Goal: Task Accomplishment & Management: Complete application form

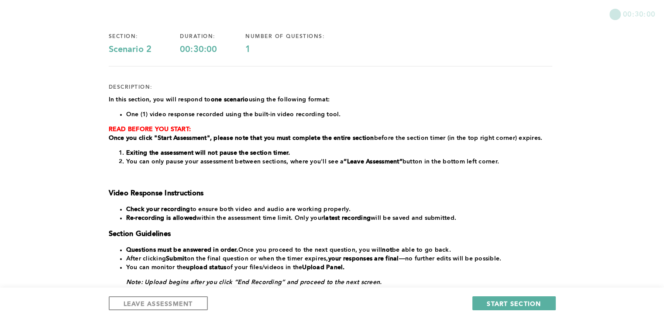
scroll to position [45, 0]
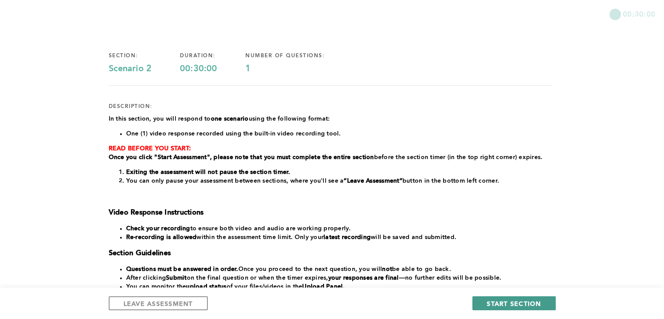
click at [515, 268] on span "START SECTION" at bounding box center [514, 303] width 54 height 8
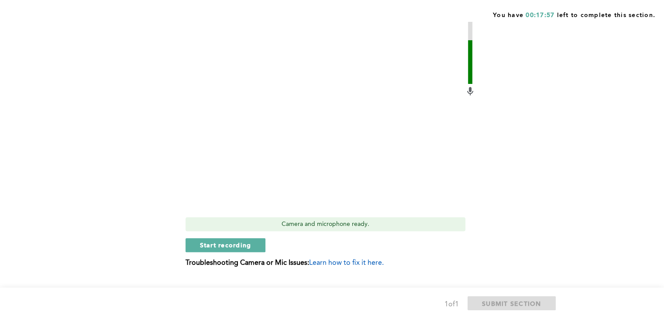
scroll to position [322, 0]
click at [251, 251] on div "Video Duration Remaining: 6:00 Camera and microphone ready. Start recording Tro…" at bounding box center [331, 131] width 290 height 284
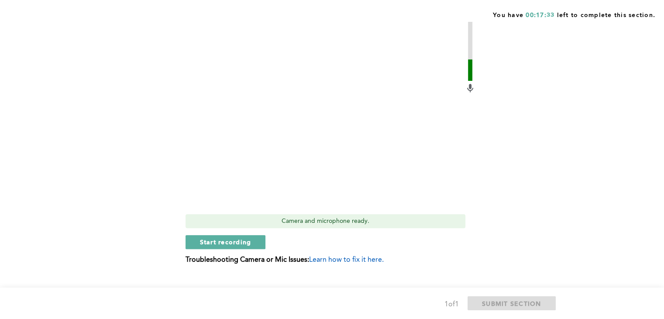
scroll to position [323, 0]
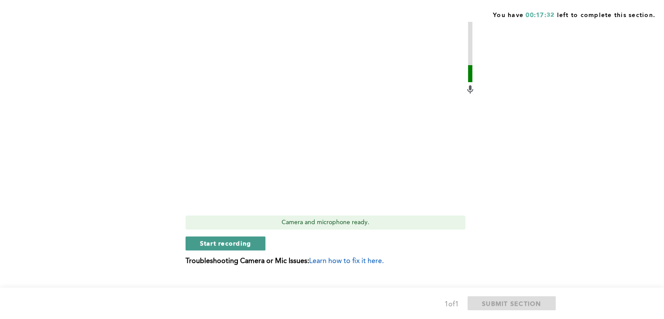
click at [248, 239] on span "Start recording" at bounding box center [226, 243] width 52 height 8
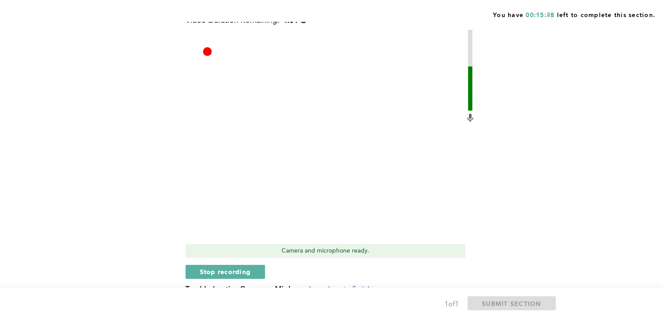
scroll to position [293, 0]
click at [224, 268] on span "Stop recording" at bounding box center [225, 272] width 51 height 8
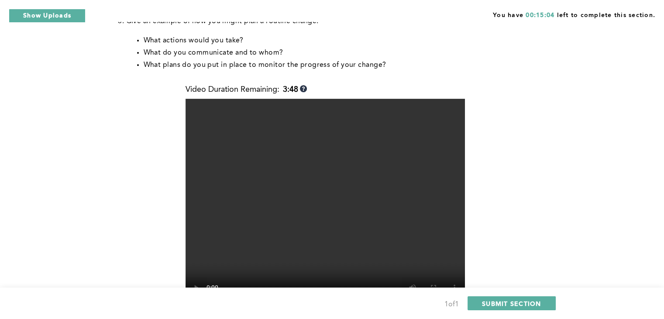
scroll to position [227, 0]
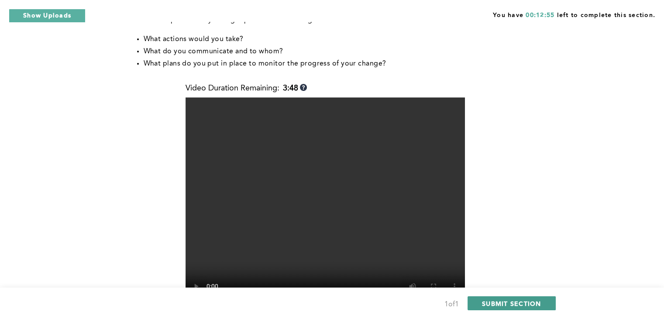
click at [523, 268] on span "SUBMIT SECTION" at bounding box center [511, 303] width 59 height 8
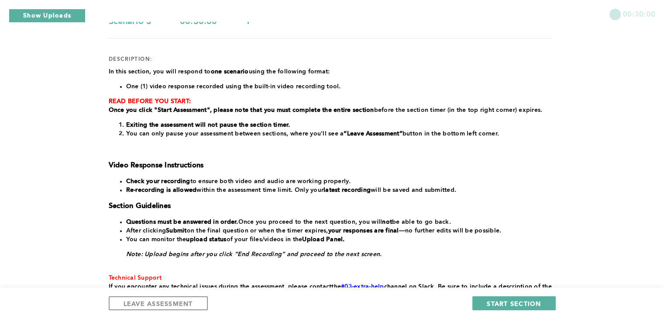
scroll to position [92, 0]
click at [508, 268] on span "START SECTION" at bounding box center [514, 303] width 54 height 8
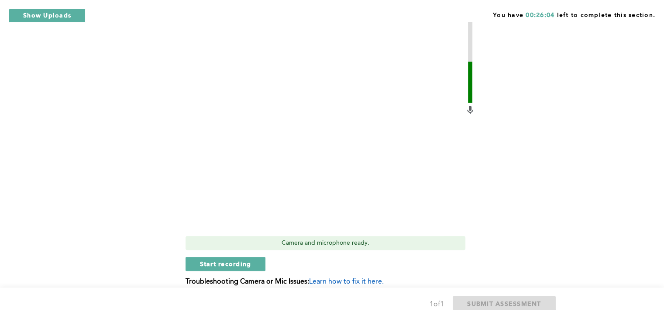
scroll to position [262, 0]
click at [238, 257] on button "Start recording" at bounding box center [226, 262] width 80 height 14
click at [248, 261] on span "Stop recording" at bounding box center [225, 262] width 51 height 8
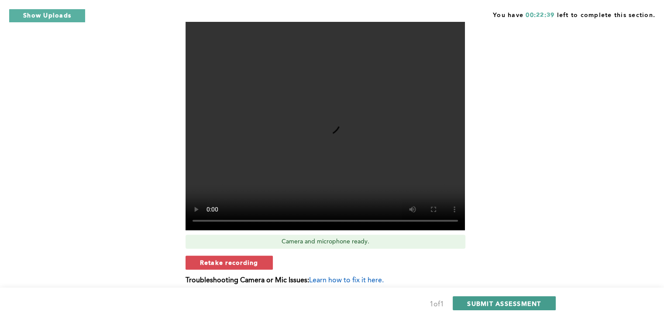
click at [510, 268] on span "SUBMIT ASSESSMENT" at bounding box center [504, 303] width 74 height 8
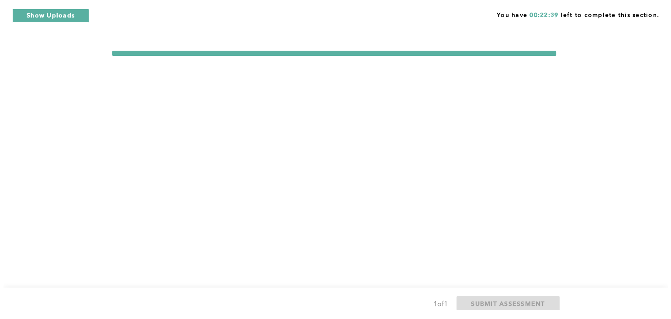
scroll to position [0, 0]
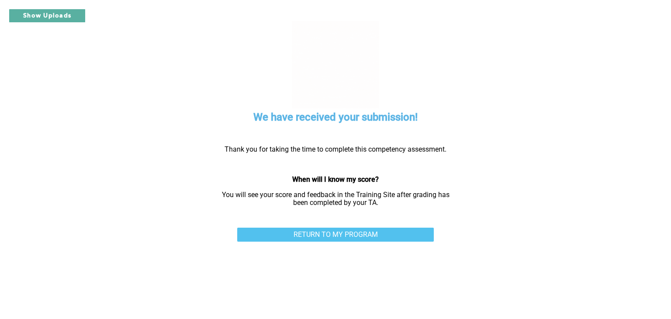
click at [340, 236] on link "RETURN TO MY PROGRAM" at bounding box center [335, 234] width 196 height 14
